Goal: Information Seeking & Learning: Learn about a topic

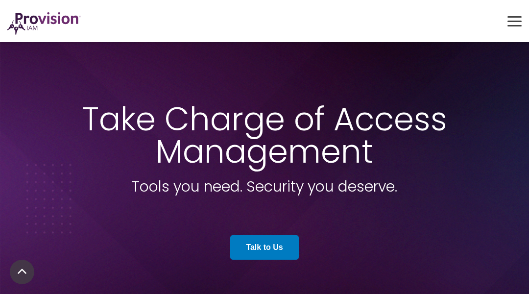
scroll to position [3726, 0]
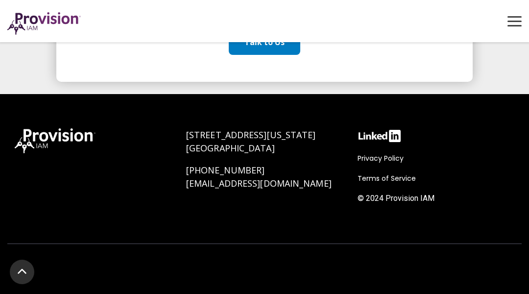
scroll to position [1161, 0]
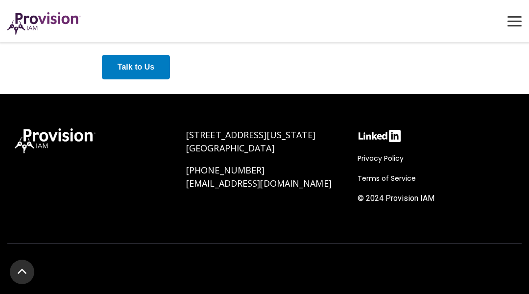
scroll to position [2060, 0]
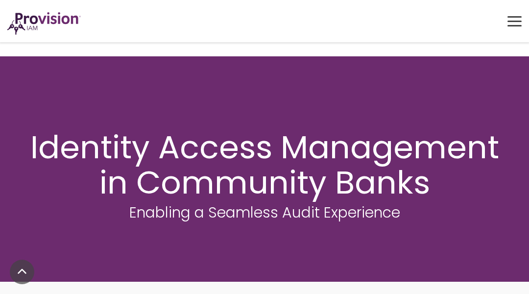
scroll to position [1314, 0]
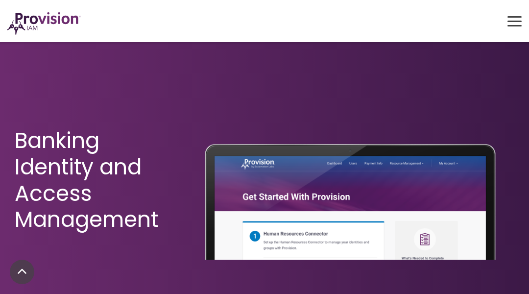
scroll to position [2806, 0]
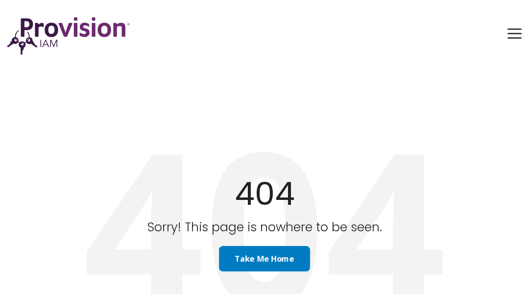
scroll to position [354, 0]
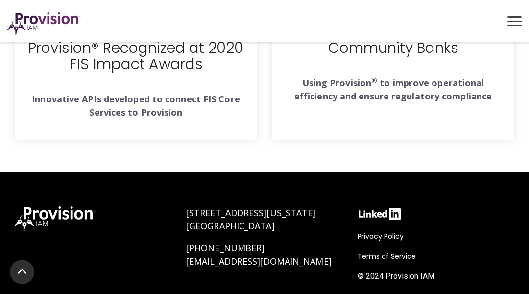
scroll to position [3457, 0]
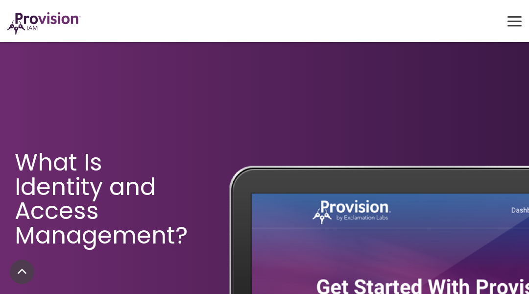
scroll to position [2348, 0]
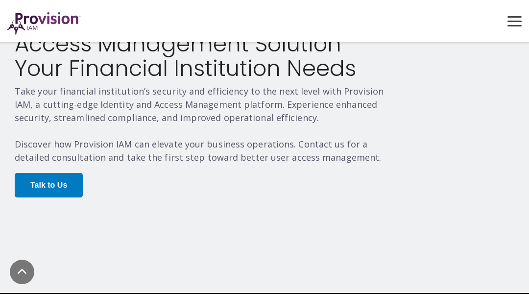
scroll to position [2348, 0]
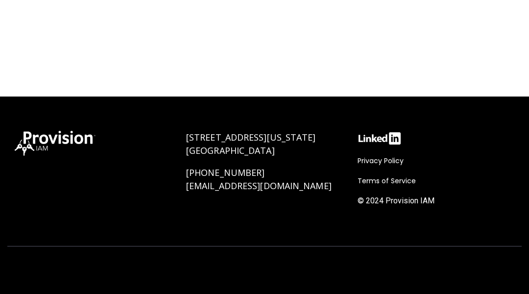
scroll to position [352, 0]
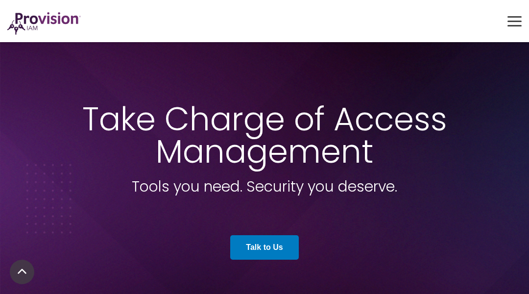
scroll to position [3726, 0]
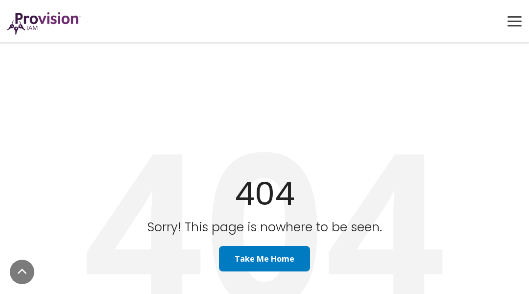
scroll to position [354, 0]
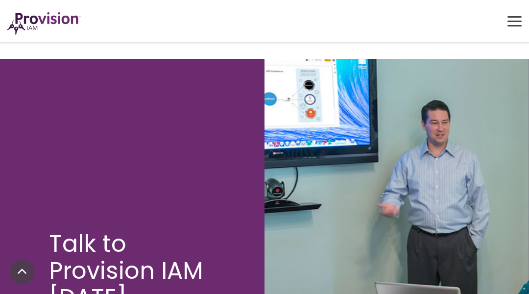
scroll to position [2293, 0]
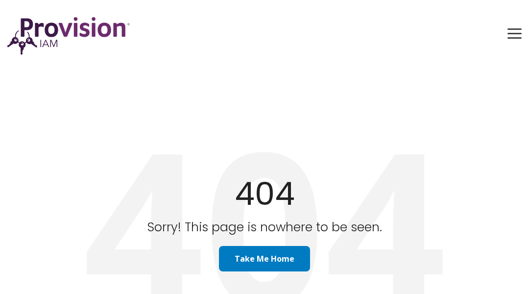
scroll to position [354, 0]
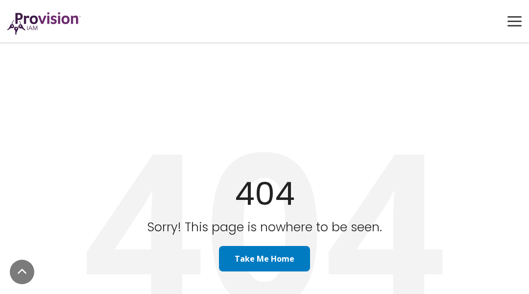
scroll to position [354, 0]
